Goal: Task Accomplishment & Management: Complete application form

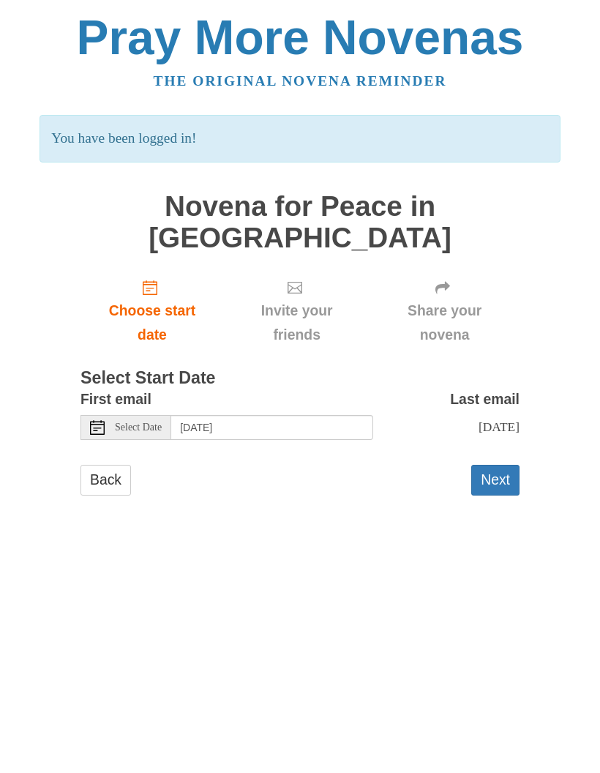
click at [496, 465] on button "Next" at bounding box center [495, 480] width 48 height 30
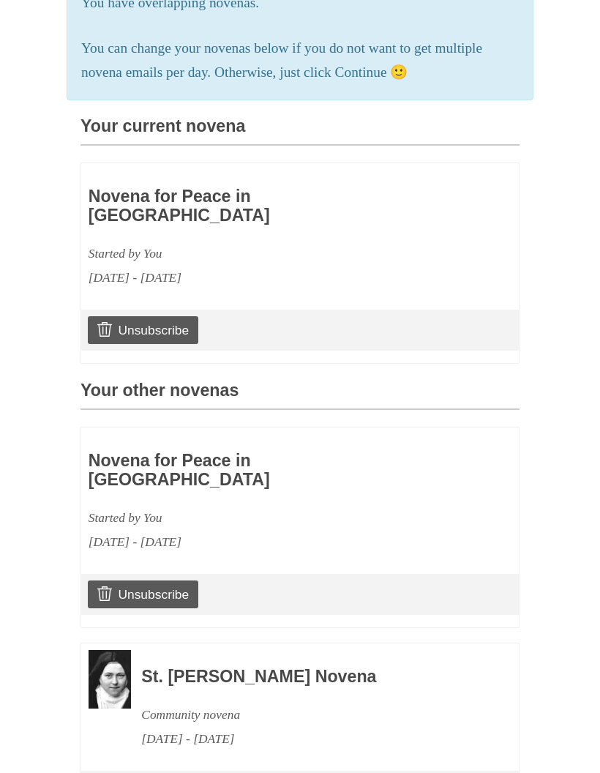
scroll to position [322, 0]
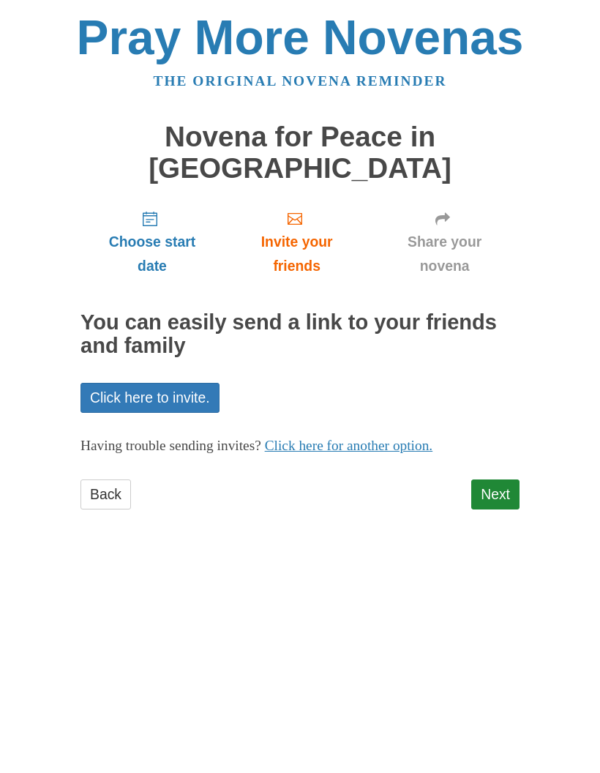
click at [505, 479] on link "Next" at bounding box center [495, 494] width 48 height 30
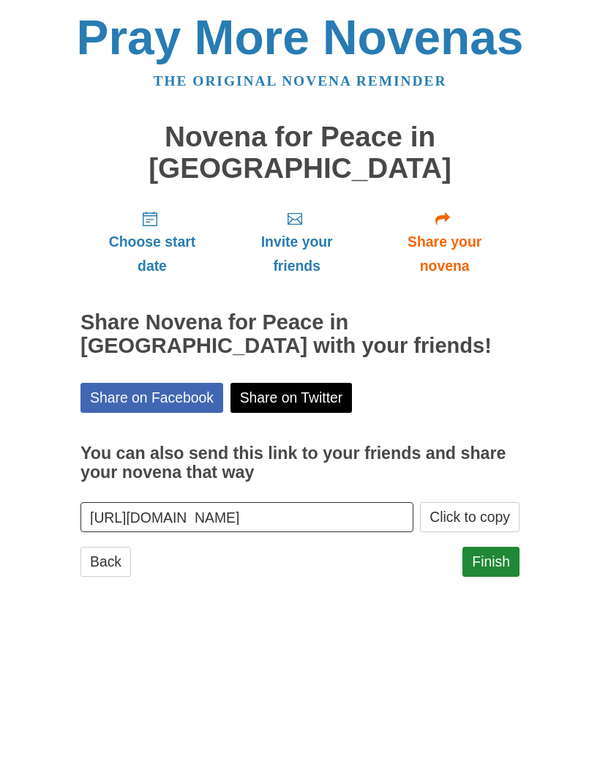
click at [492, 547] on link "Finish" at bounding box center [491, 562] width 57 height 30
